Goal: Information Seeking & Learning: Find specific fact

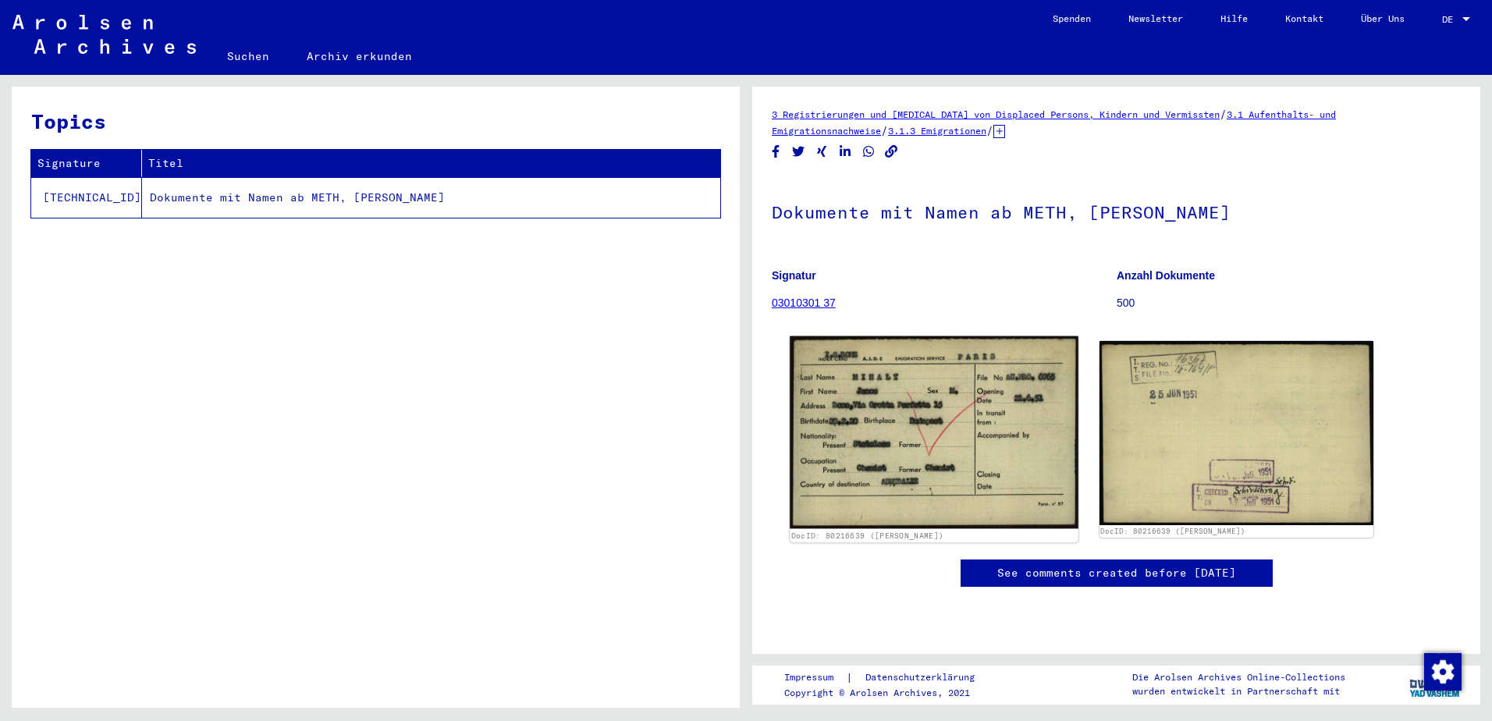
click at [894, 425] on img at bounding box center [934, 432] width 288 height 193
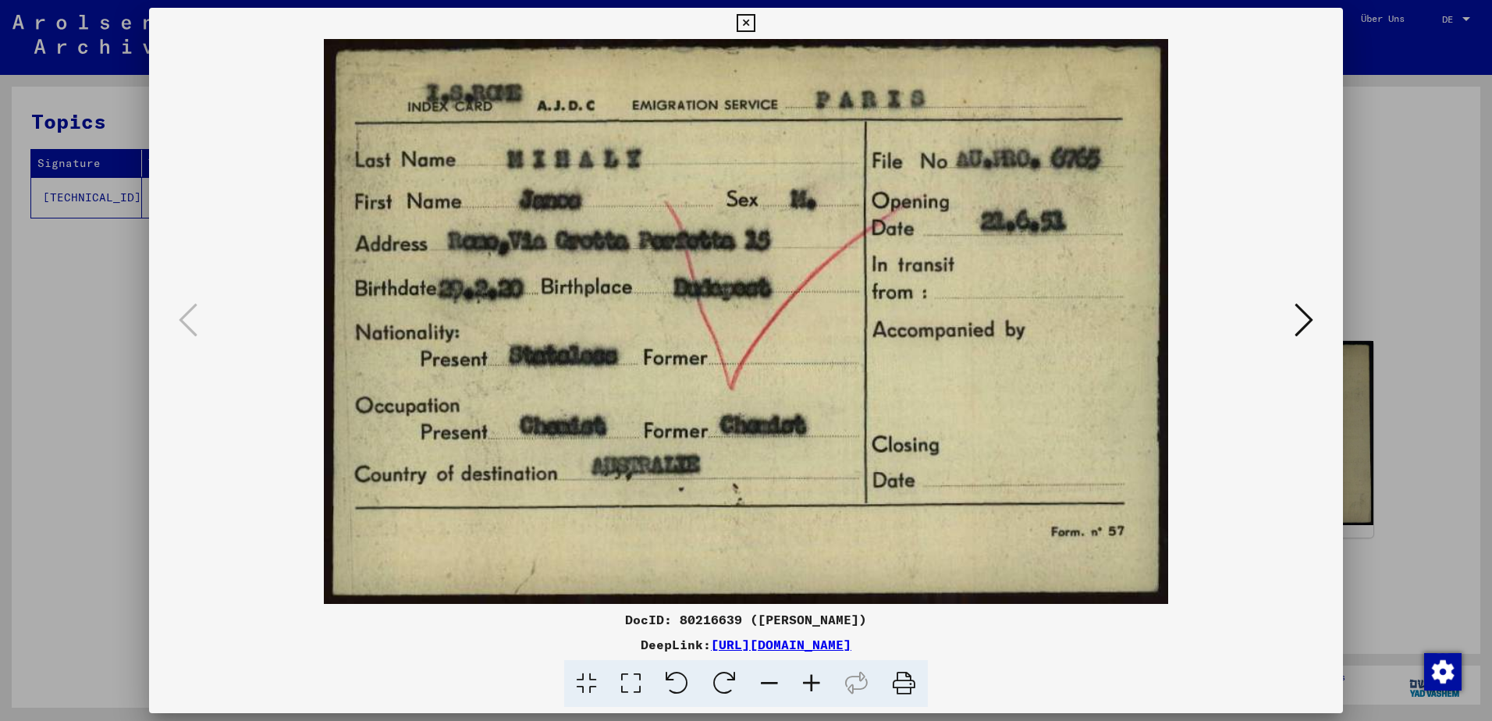
click at [1299, 305] on icon at bounding box center [1304, 319] width 19 height 37
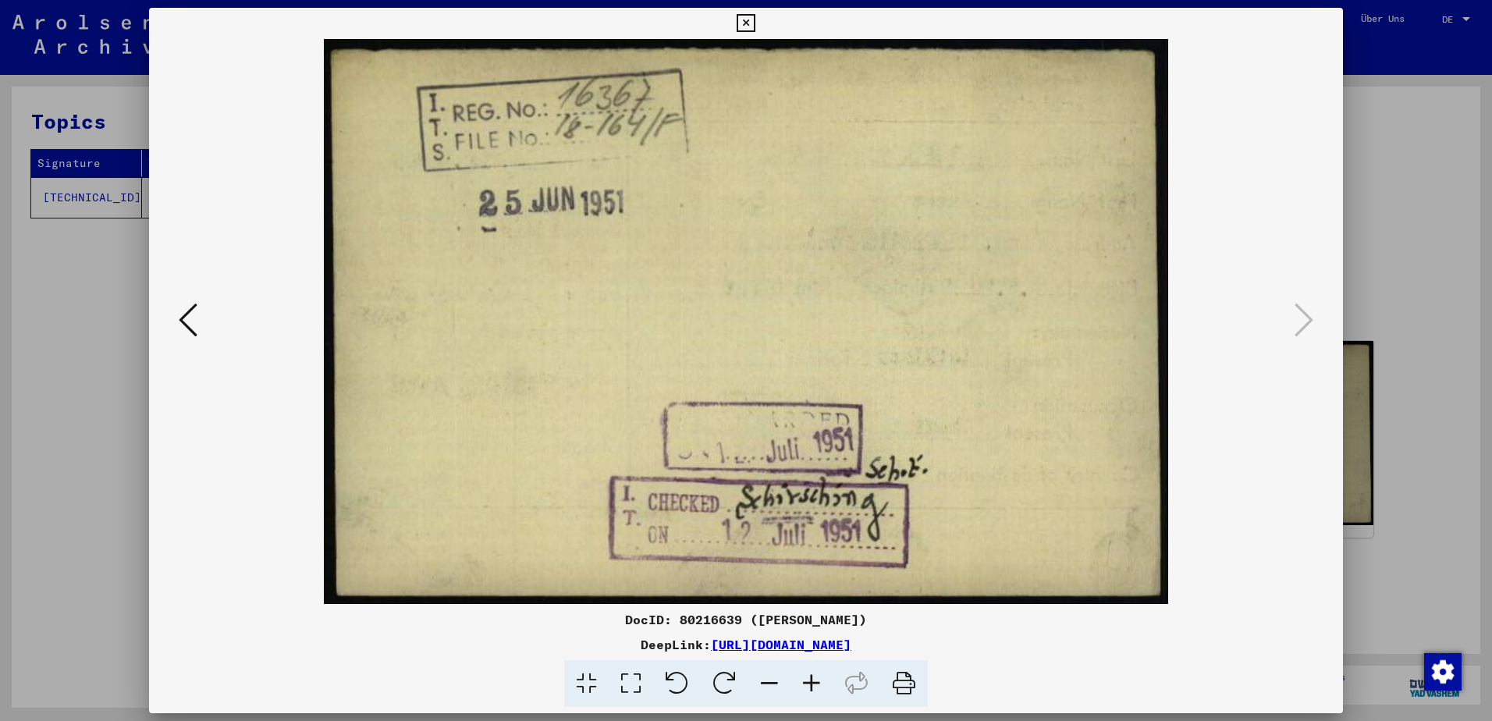
click at [825, 366] on img at bounding box center [746, 321] width 1088 height 565
click at [190, 299] on button at bounding box center [188, 321] width 28 height 44
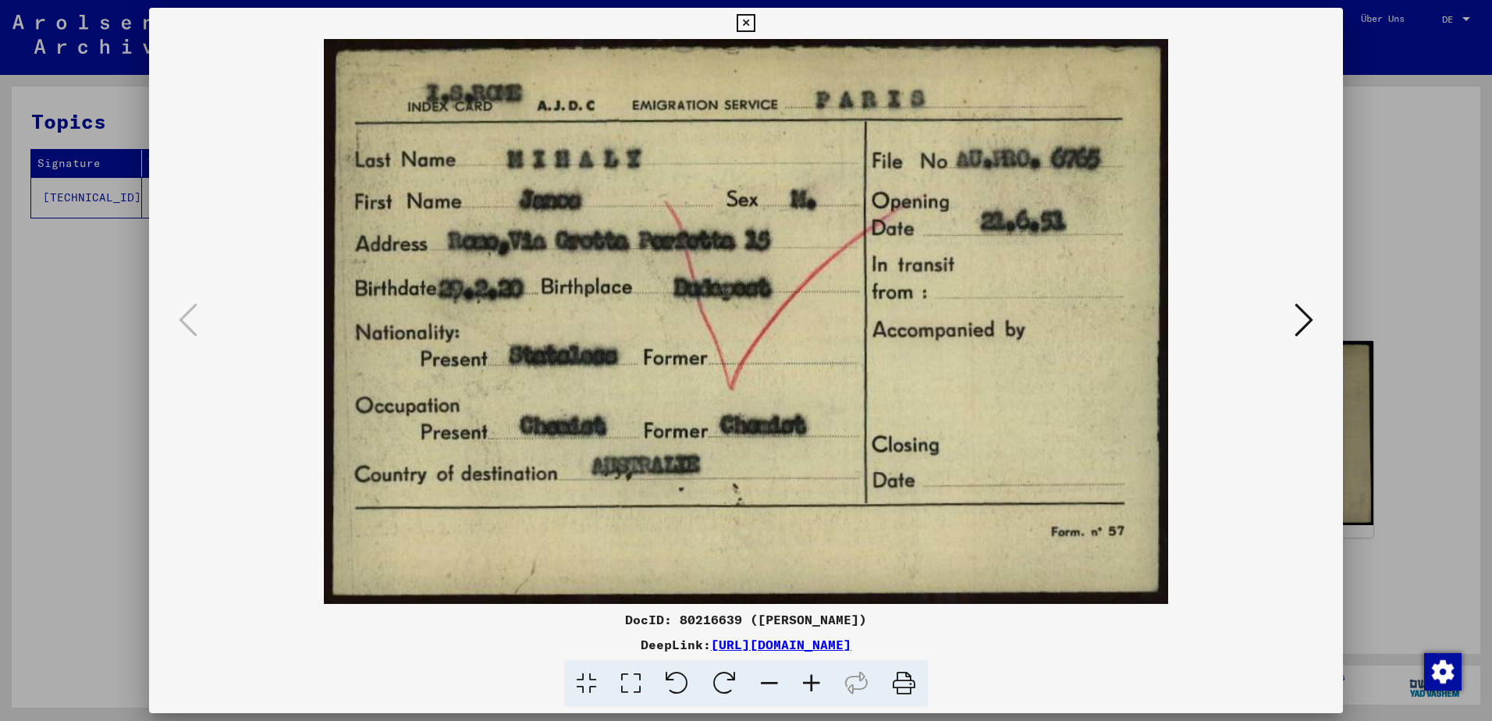
click at [44, 219] on div at bounding box center [746, 360] width 1492 height 721
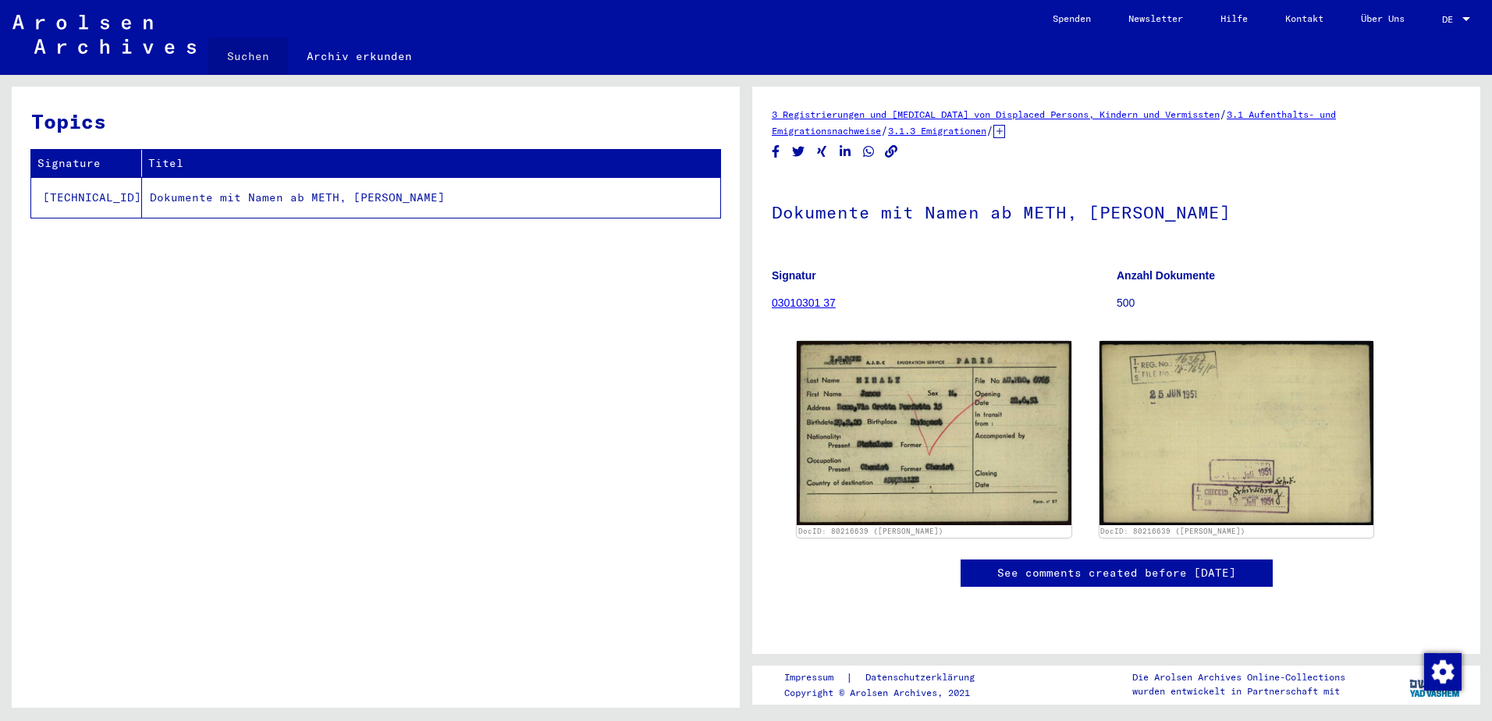
click at [242, 50] on link "Suchen" at bounding box center [248, 55] width 80 height 37
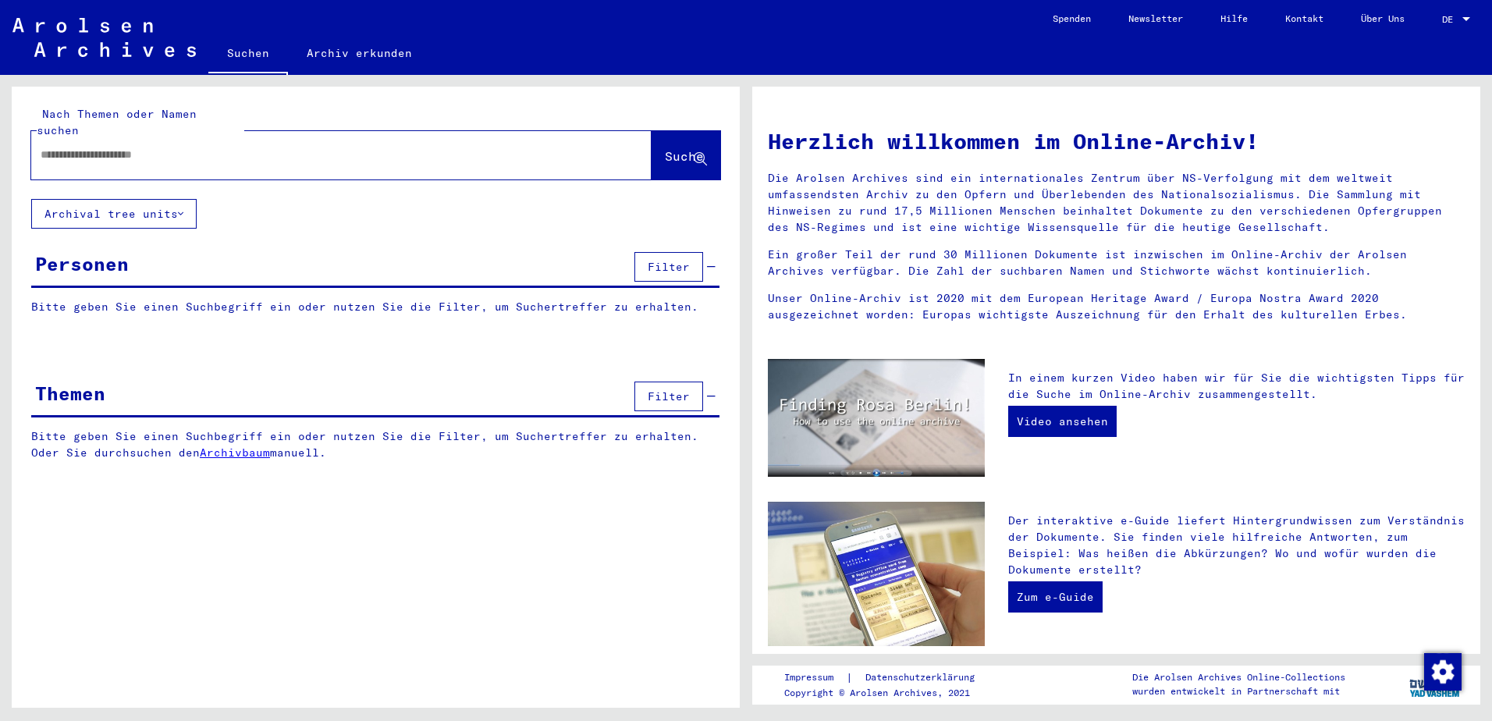
click at [350, 137] on div at bounding box center [318, 154] width 574 height 35
click at [346, 147] on input "text" at bounding box center [323, 155] width 564 height 16
type input "*"
type input "**********"
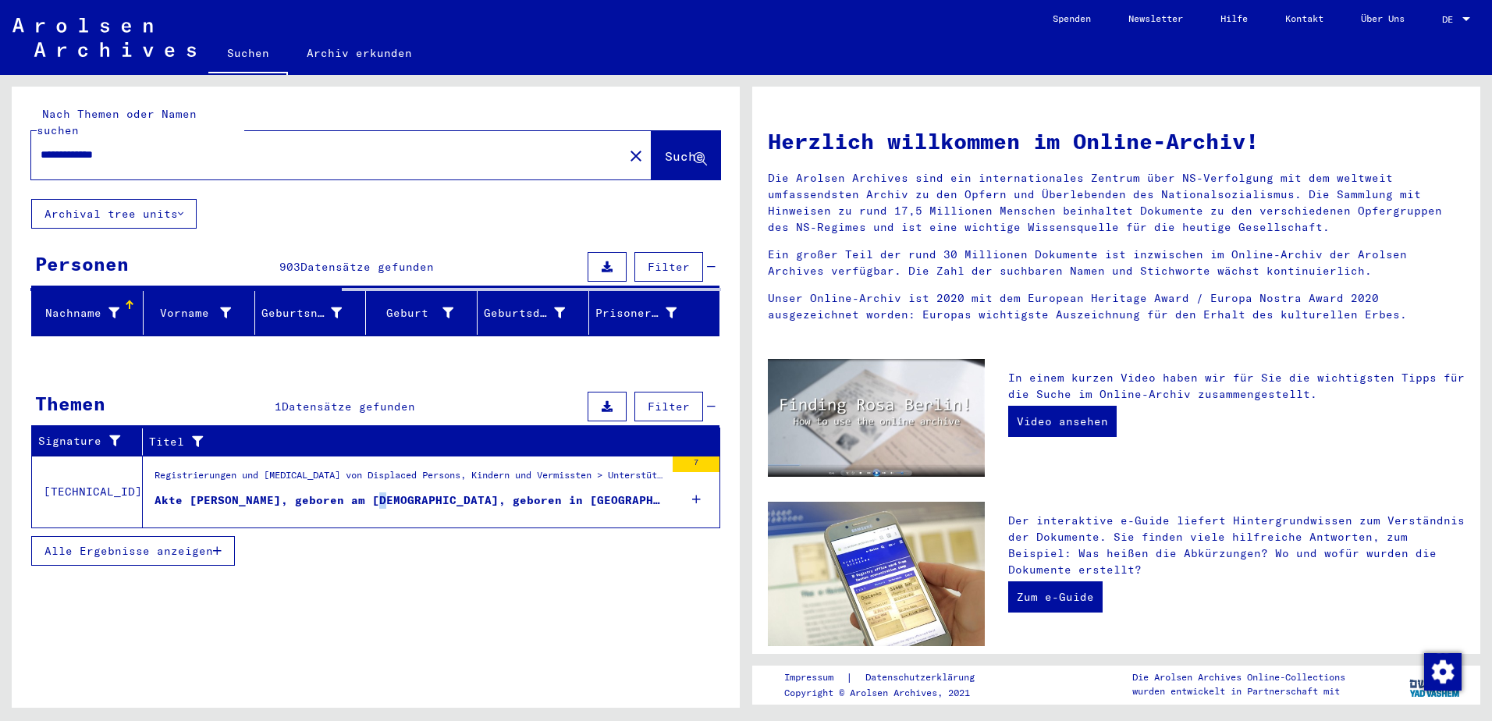
click at [366, 492] on div "Akte [PERSON_NAME], geboren am [DEMOGRAPHIC_DATA], geboren in [GEOGRAPHIC_DATA]" at bounding box center [410, 500] width 510 height 16
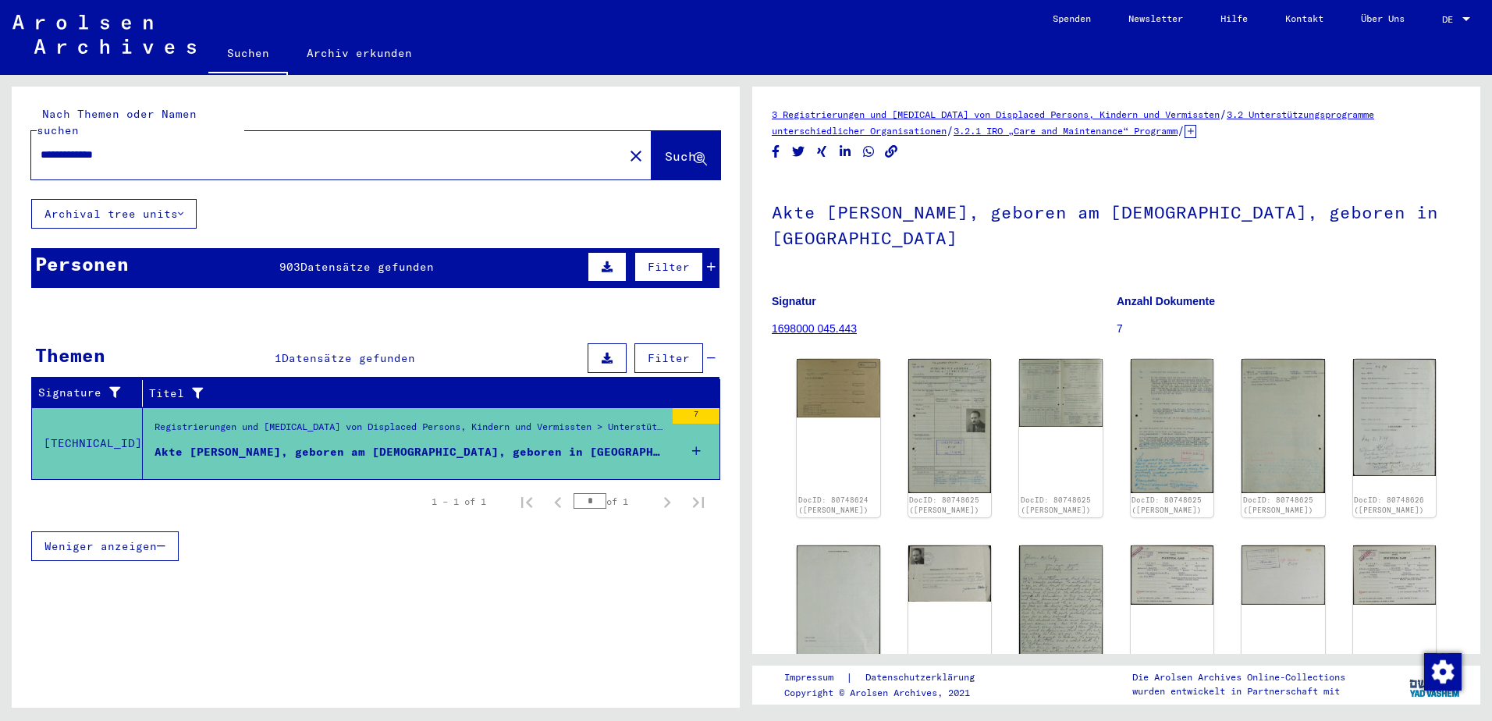
click at [393, 260] on span "Datensätze gefunden" at bounding box center [366, 267] width 133 height 14
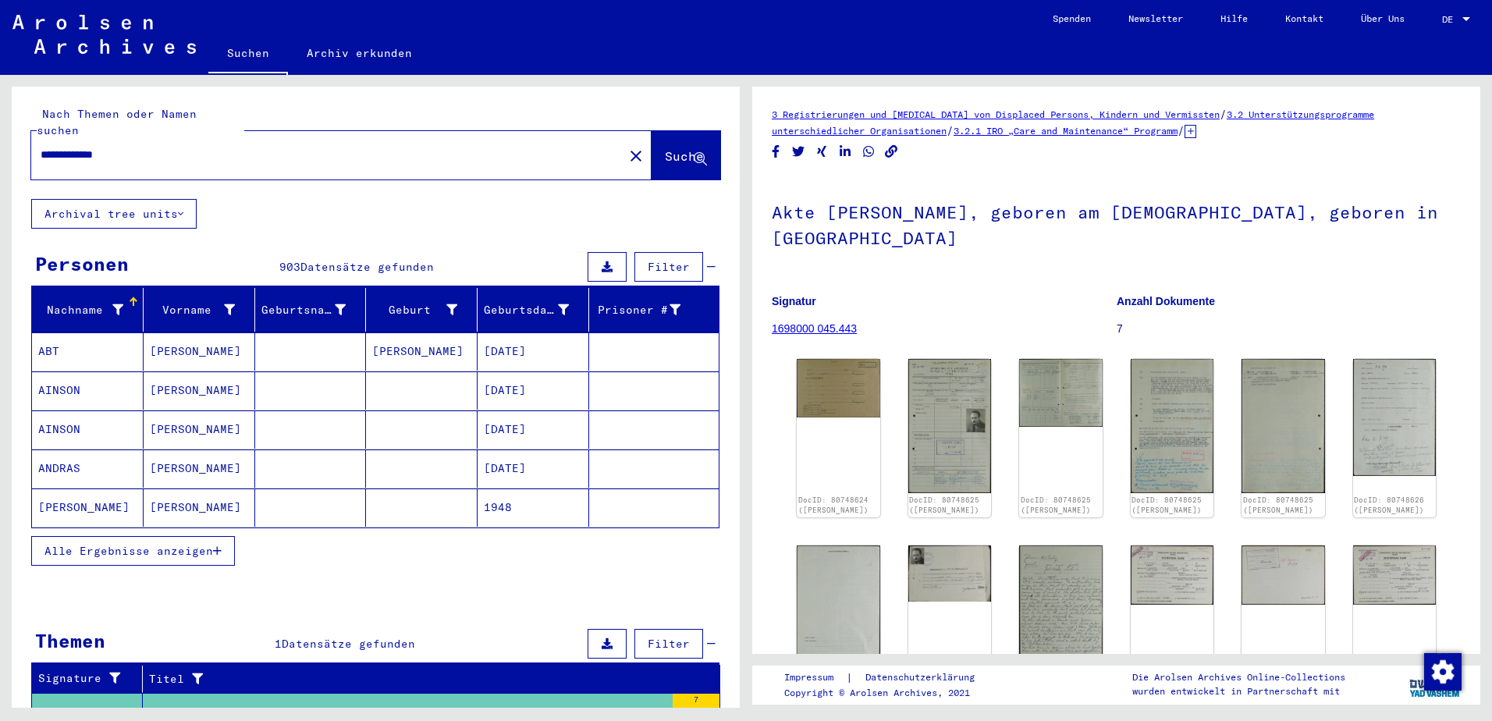
drag, startPoint x: 434, startPoint y: 575, endPoint x: 471, endPoint y: 573, distance: 36.8
click at [471, 573] on yv-its-search-home "**********" at bounding box center [376, 477] width 728 height 780
click at [197, 544] on span "Alle Ergebnisse anzeigen" at bounding box center [128, 551] width 169 height 14
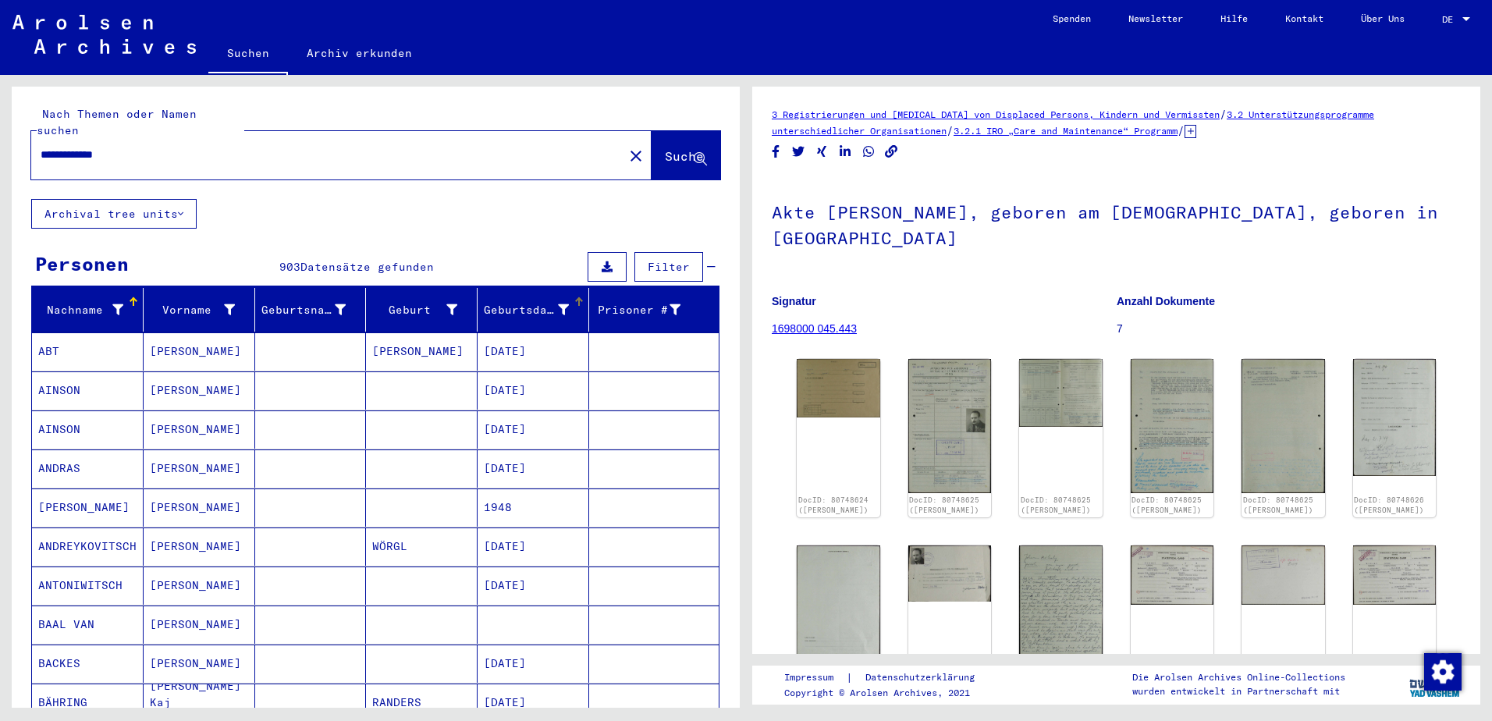
click at [535, 302] on div "Geburtsdatum" at bounding box center [526, 310] width 85 height 16
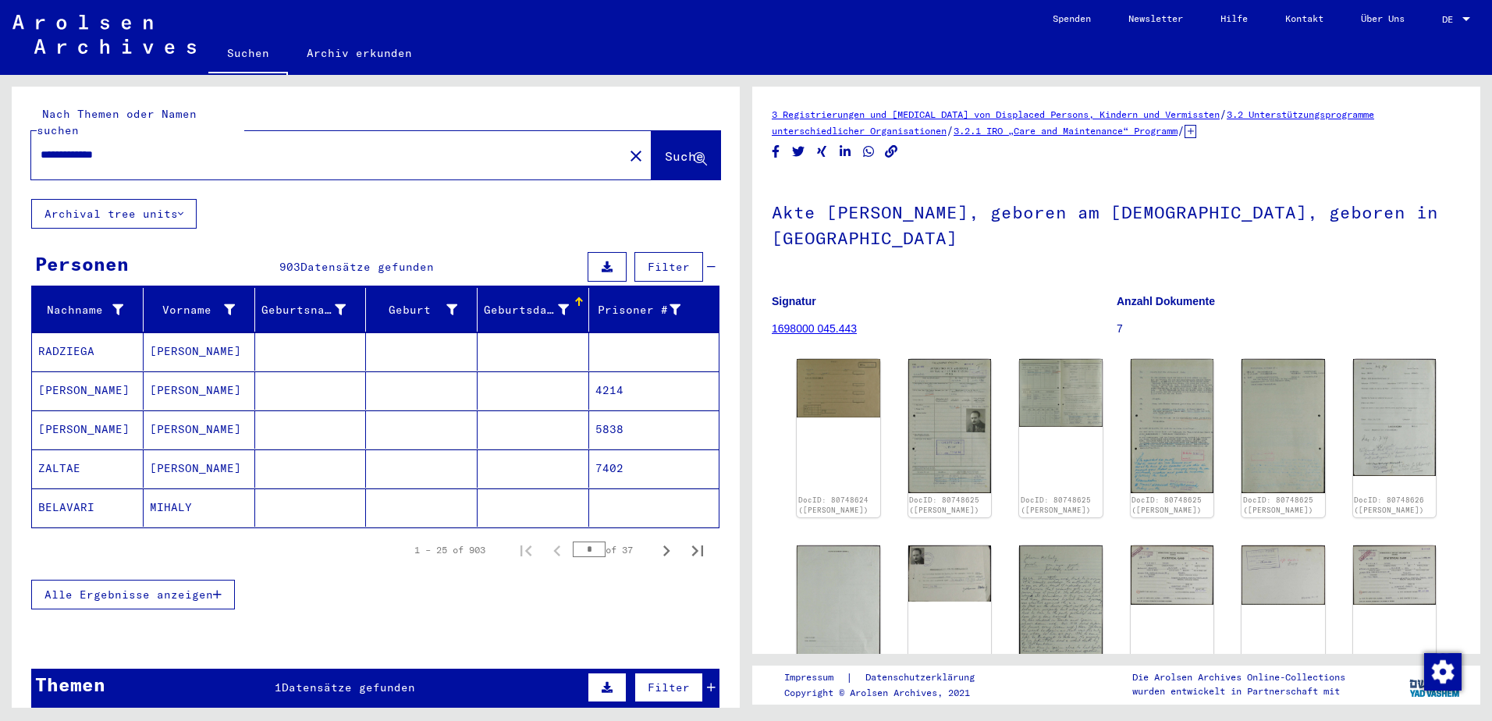
click at [558, 304] on icon at bounding box center [563, 309] width 11 height 11
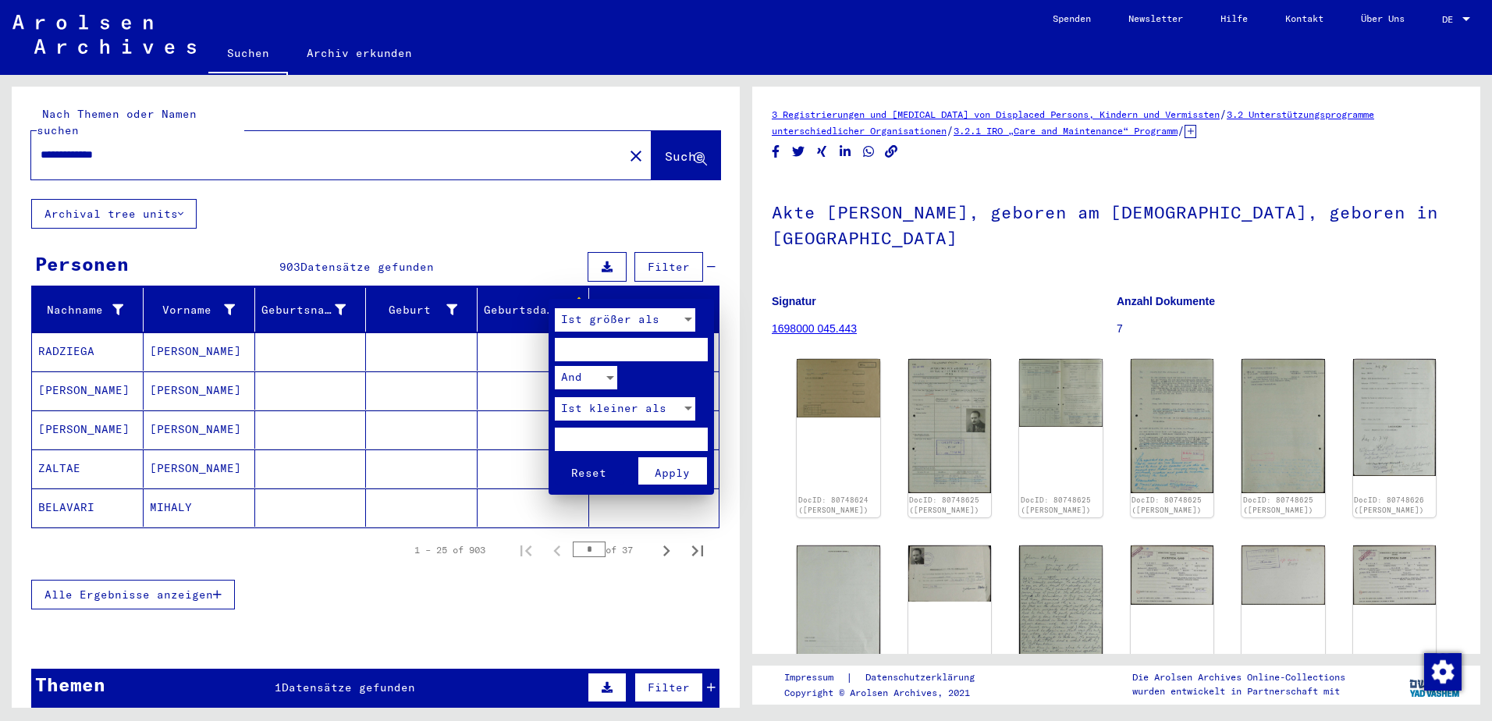
click at [620, 348] on input "number" at bounding box center [631, 349] width 153 height 23
type input "****"
click at [605, 425] on div "Ist kleiner als" at bounding box center [625, 412] width 140 height 31
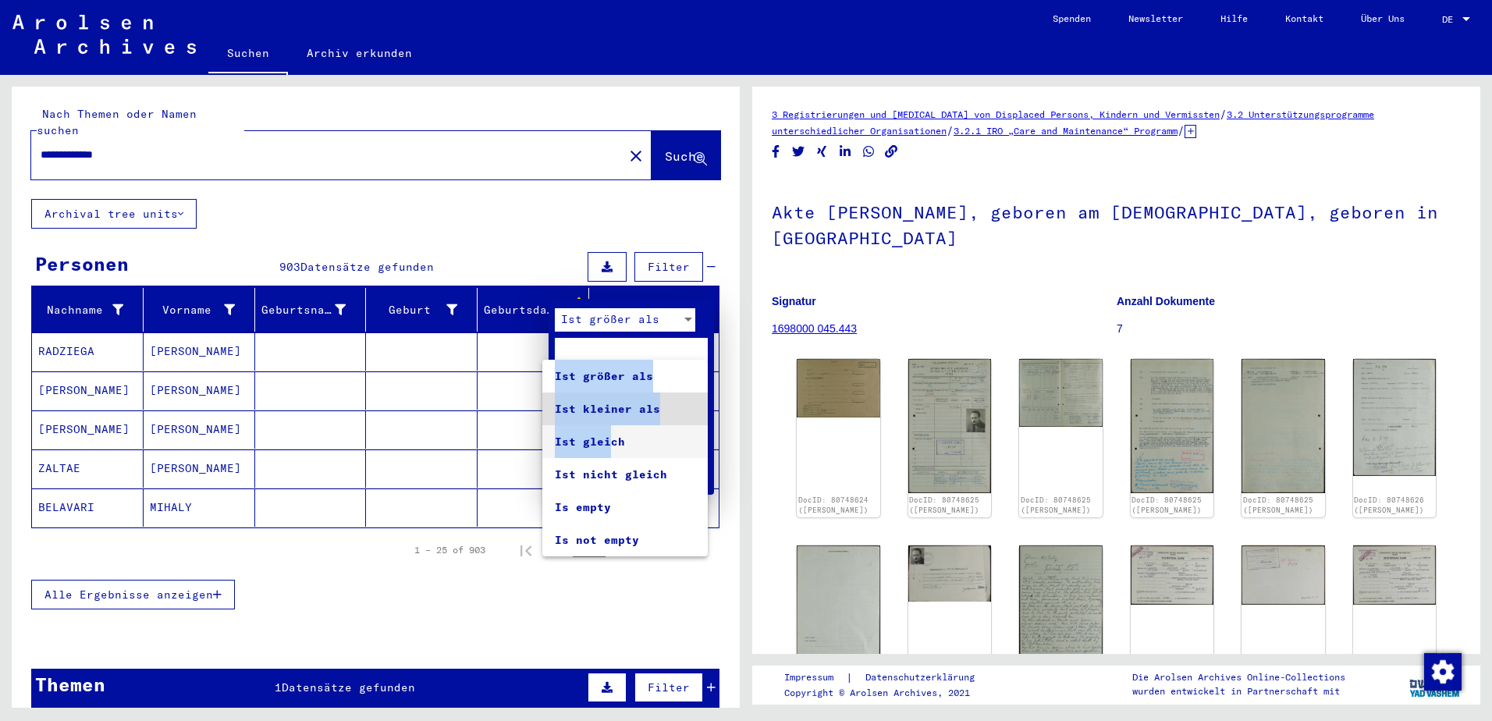
drag, startPoint x: 605, startPoint y: 432, endPoint x: 526, endPoint y: 300, distance: 153.0
click at [526, 300] on div "Ist größer als **** And Ist [PERSON_NAME] als Reset Apply Ist größer als Ist [P…" at bounding box center [746, 360] width 1492 height 721
click at [652, 318] on div at bounding box center [746, 360] width 1492 height 721
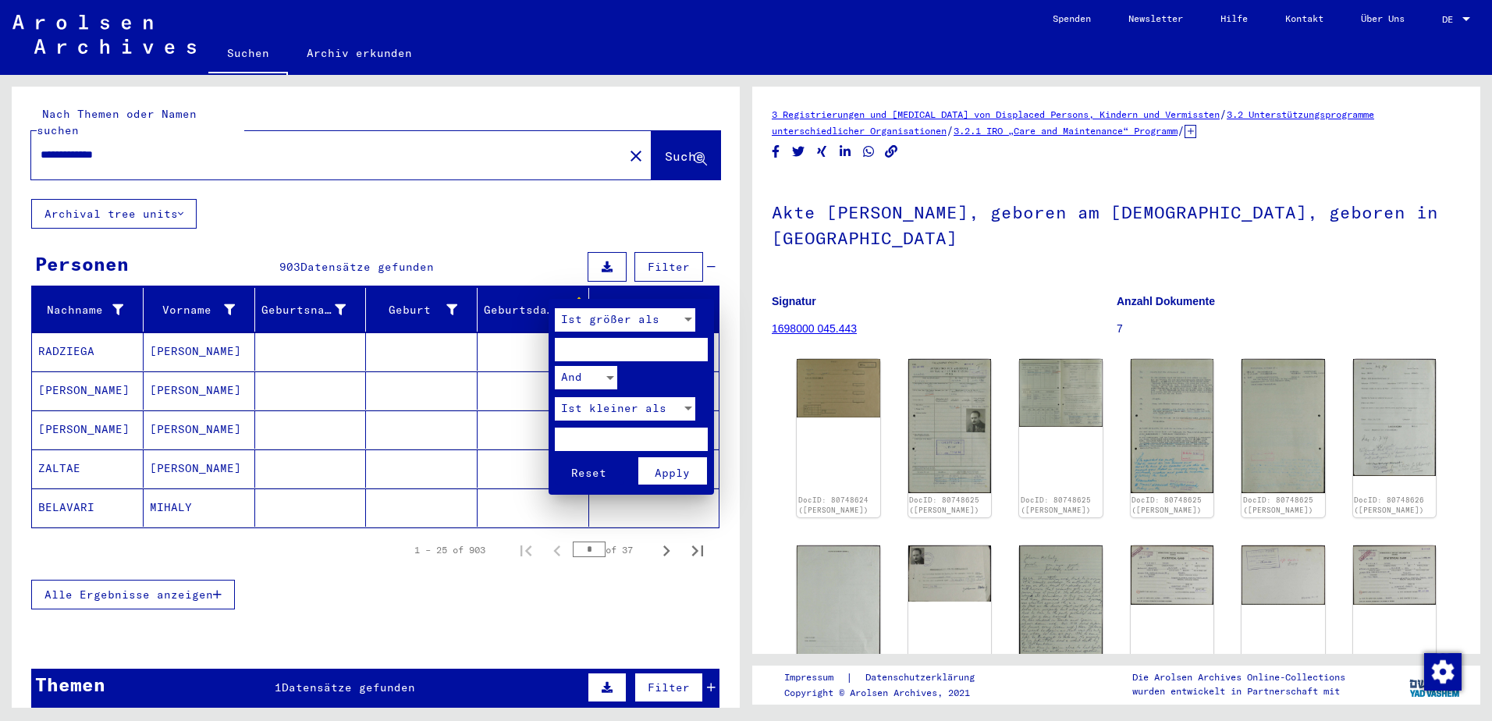
click at [649, 443] on input "number" at bounding box center [631, 439] width 153 height 23
type input "****"
click at [685, 464] on button "Apply" at bounding box center [672, 470] width 69 height 27
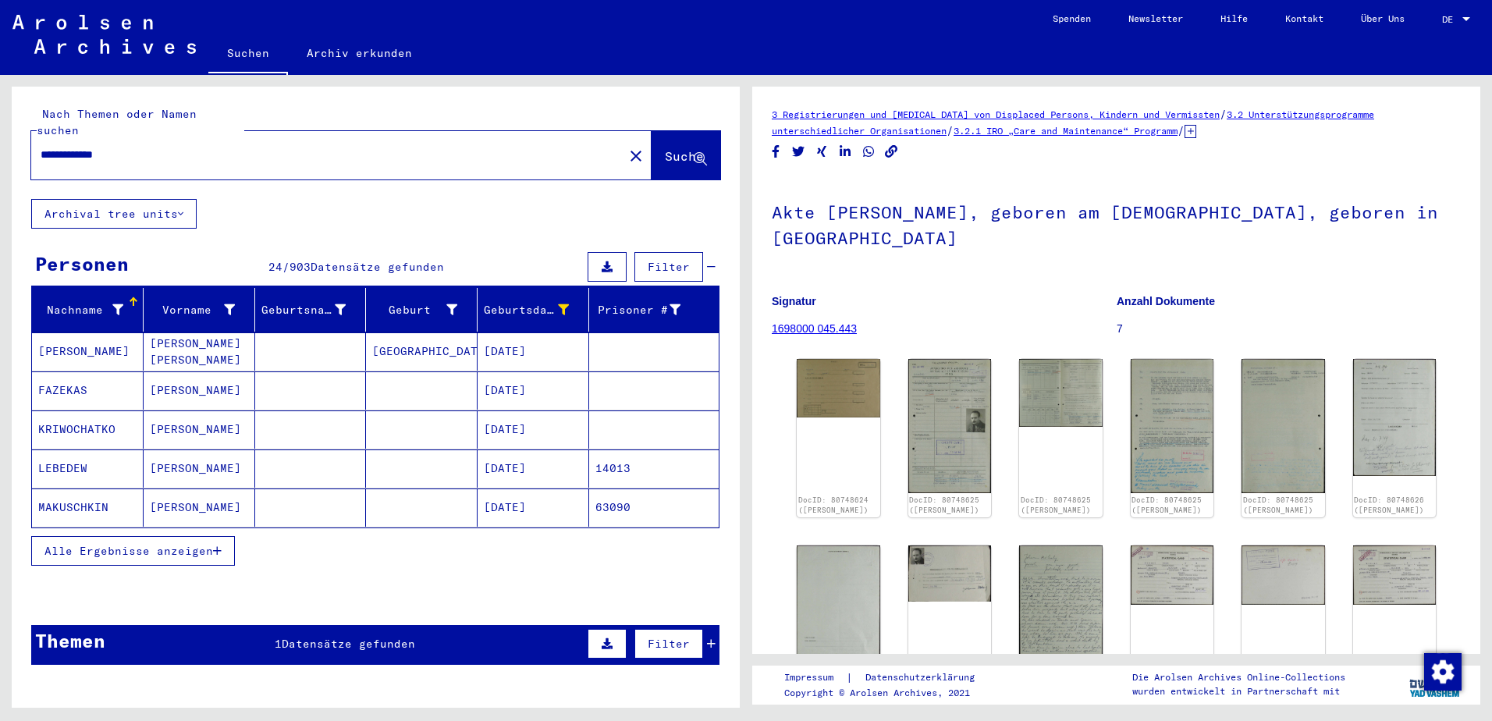
click at [242, 375] on mat-cell "[PERSON_NAME]" at bounding box center [200, 390] width 112 height 38
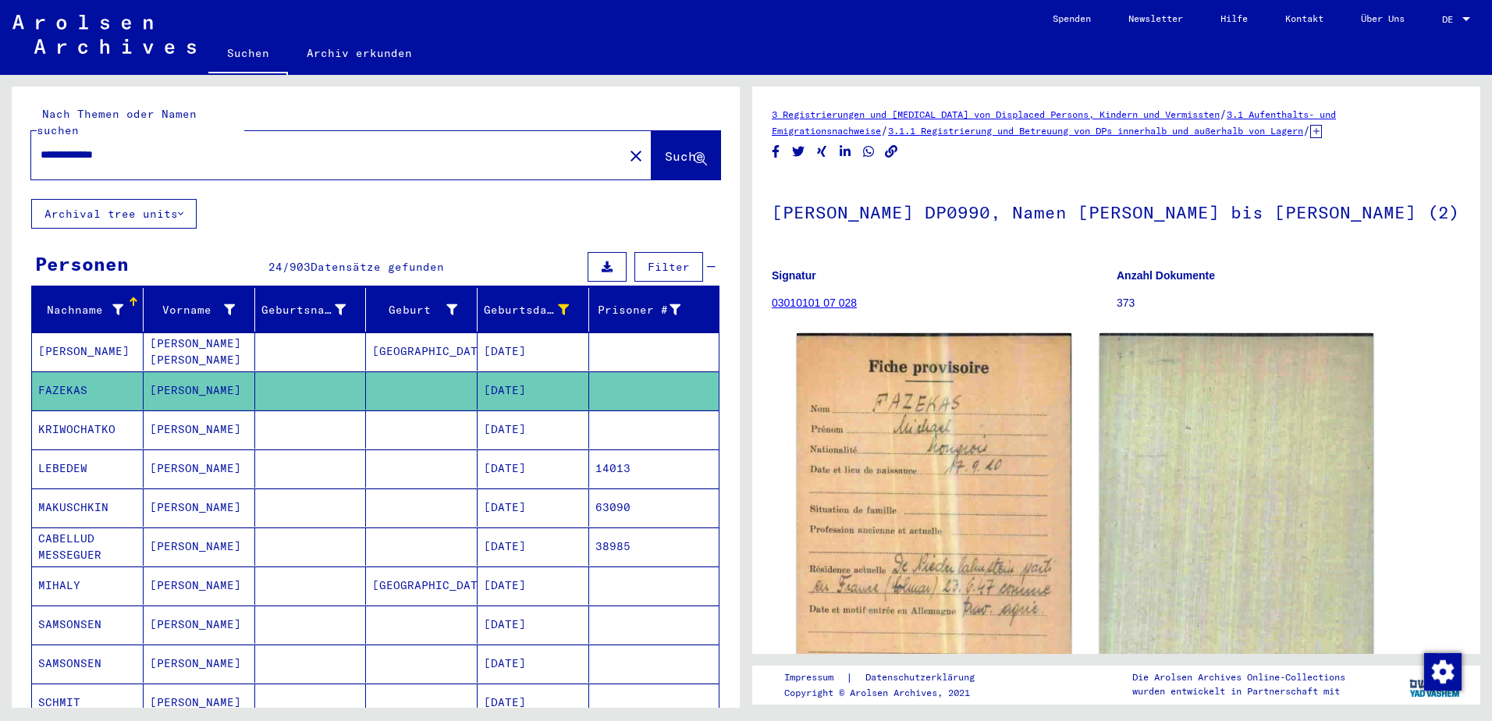
click at [335, 571] on mat-cell at bounding box center [311, 586] width 112 height 38
